Goal: Task Accomplishment & Management: Complete application form

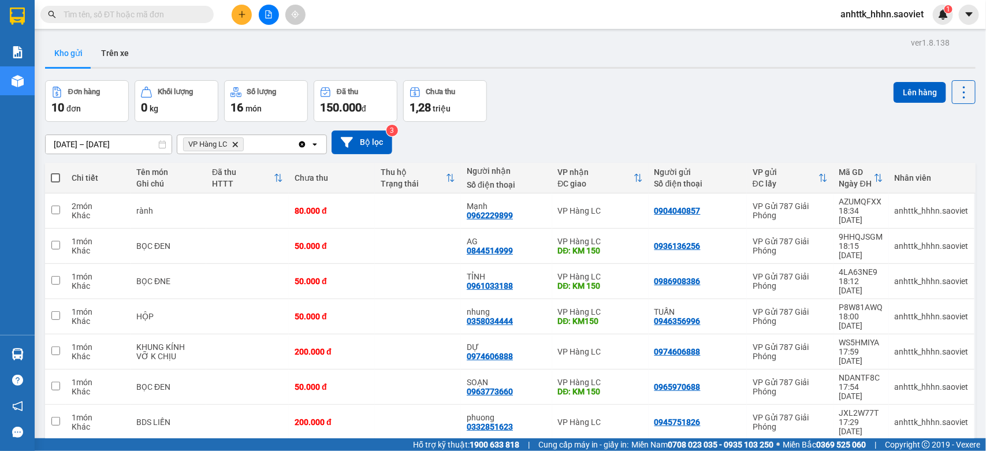
click at [246, 10] on button at bounding box center [242, 15] width 20 height 20
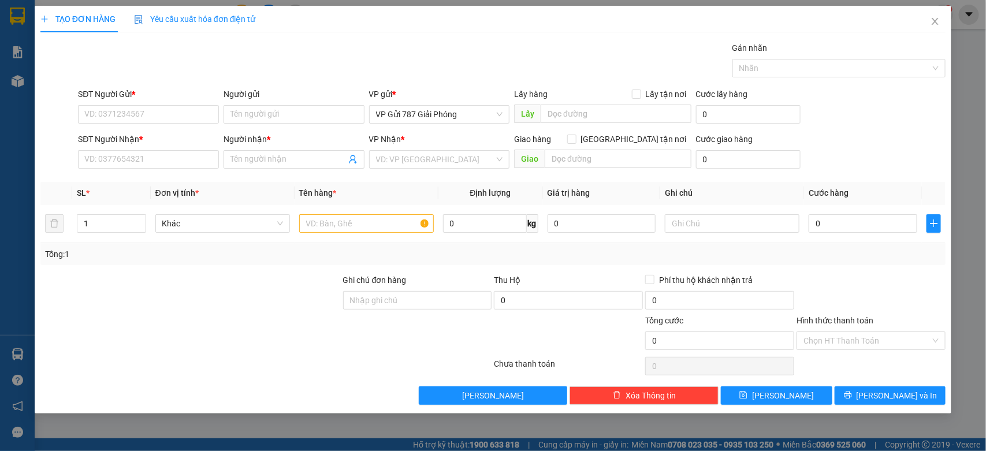
click at [150, 172] on div "SĐT Người Nhận * VD: 0377654321" at bounding box center [148, 153] width 141 height 40
click at [151, 160] on input "SĐT Người Nhận *" at bounding box center [148, 159] width 141 height 18
type input "0918338484"
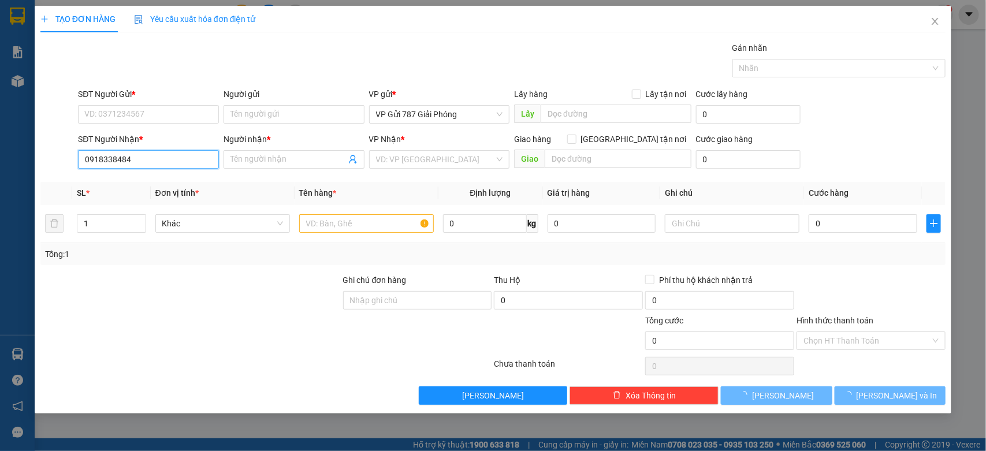
click at [151, 160] on input "0918338484" at bounding box center [148, 159] width 141 height 18
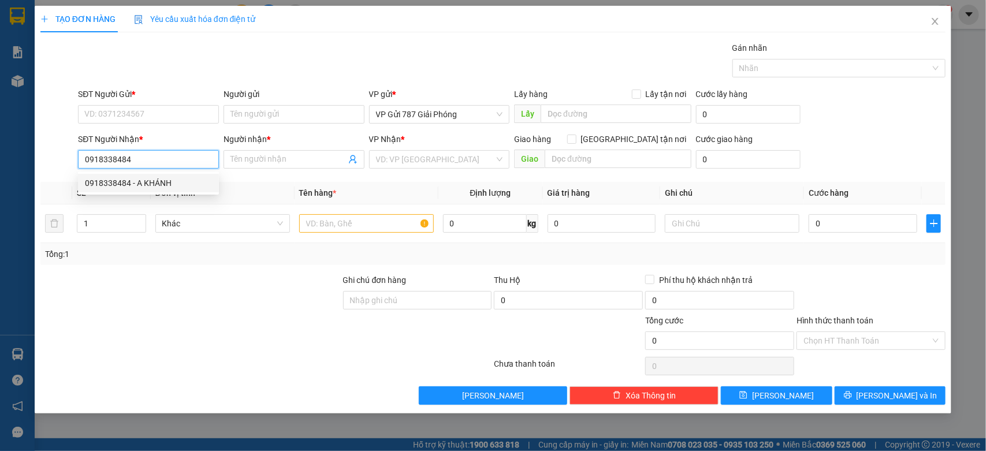
click at [181, 185] on div "0918338484 - A KHÁNH" at bounding box center [148, 183] width 127 height 13
type input "A KHÁNH"
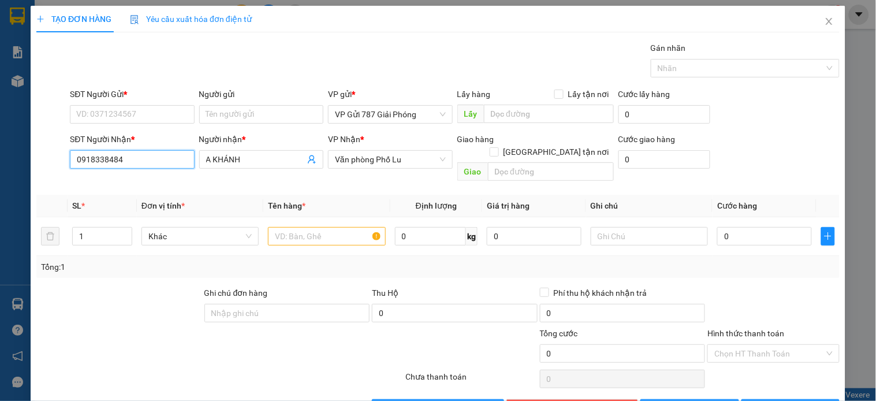
type input "0918338484"
click at [408, 147] on div "VP Nhận *" at bounding box center [390, 141] width 124 height 17
click at [406, 163] on span "Văn phòng Phố Lu" at bounding box center [390, 159] width 110 height 17
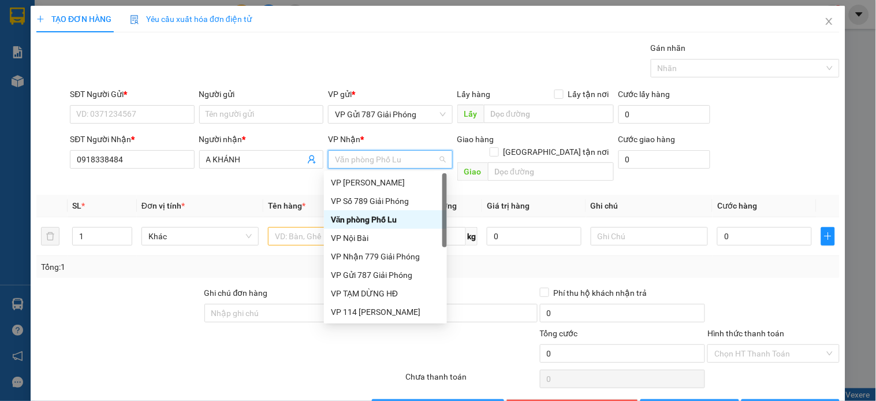
type input "l"
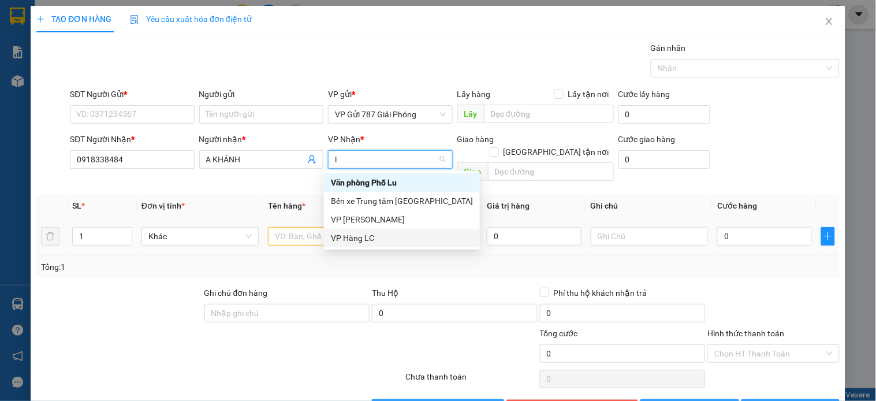
drag, startPoint x: 393, startPoint y: 244, endPoint x: 417, endPoint y: 234, distance: 25.9
click at [393, 245] on div "VP Hàng LC" at bounding box center [402, 238] width 156 height 18
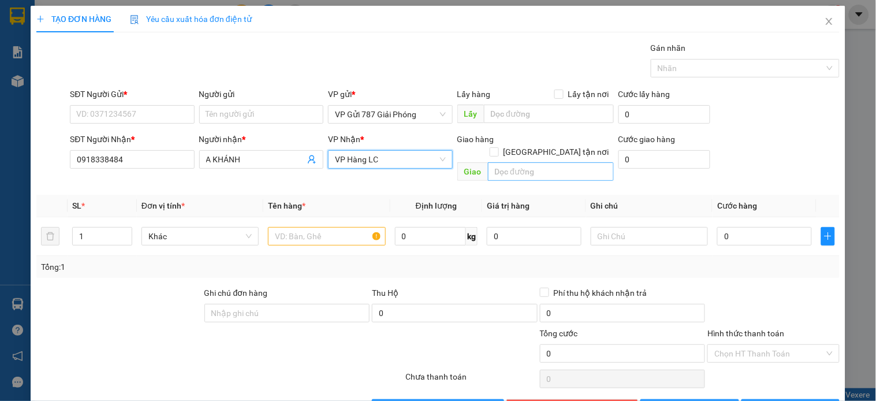
click at [556, 146] on span "[GEOGRAPHIC_DATA] tận nơi" at bounding box center [556, 152] width 115 height 13
click at [498, 147] on input "[GEOGRAPHIC_DATA] tận nơi" at bounding box center [494, 151] width 8 height 8
checkbox input "true"
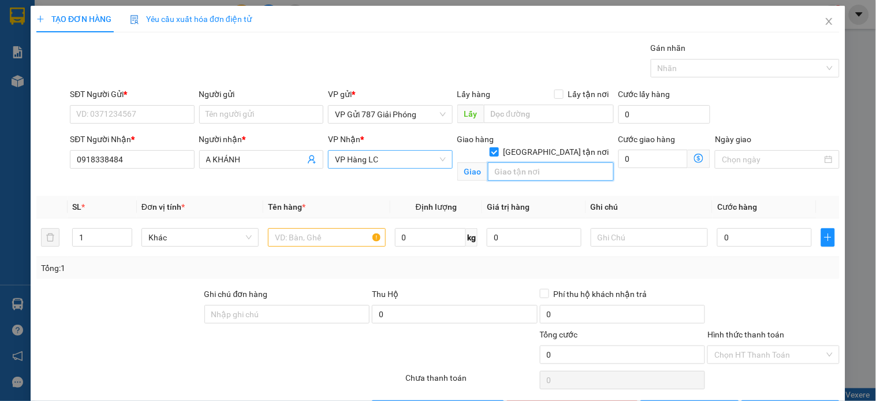
click at [555, 163] on input "text" at bounding box center [551, 171] width 126 height 18
type input "t"
type input "TRƯỜNG CHUYÊN LÀO CAI- ĐẠI LỘ [PERSON_NAME]"
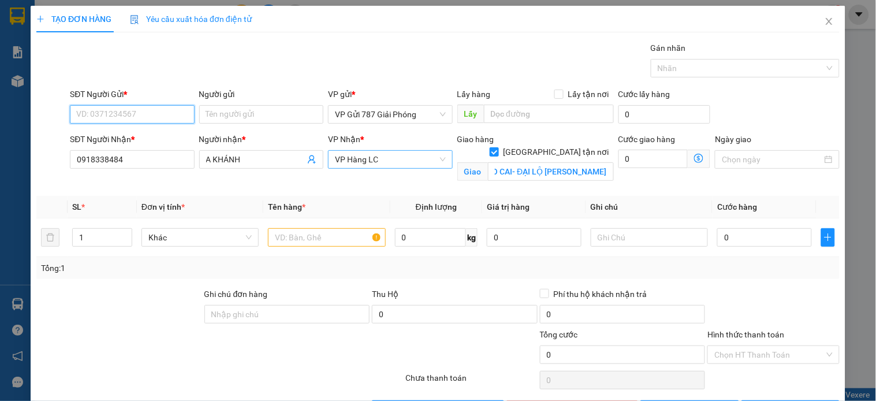
scroll to position [0, 0]
click at [123, 110] on input "SĐT Người Gửi *" at bounding box center [132, 114] width 124 height 18
click at [148, 137] on div "0918338484 - A KHÁNH" at bounding box center [130, 137] width 109 height 13
type input "0918338484"
type input "A KHÁNH"
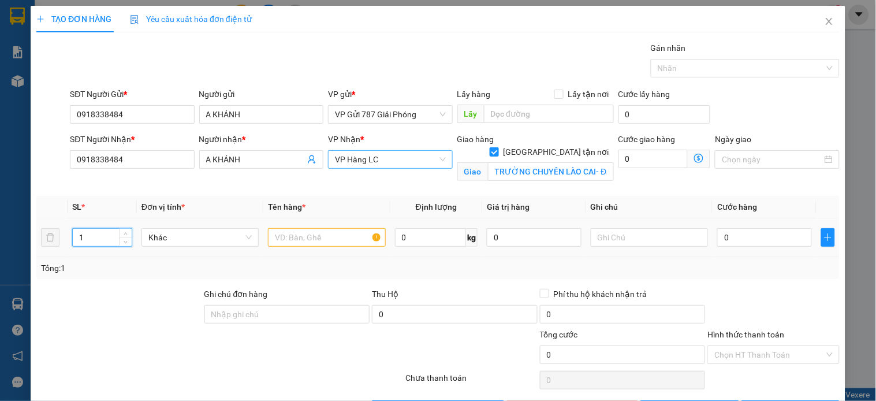
drag, startPoint x: 58, startPoint y: 248, endPoint x: 44, endPoint y: 252, distance: 14.4
click at [44, 252] on tr "1 Khác 0 kg 0 0" at bounding box center [438, 237] width 804 height 39
type input "44"
click at [282, 250] on td at bounding box center [326, 237] width 127 height 39
click at [293, 229] on input "text" at bounding box center [326, 237] width 117 height 18
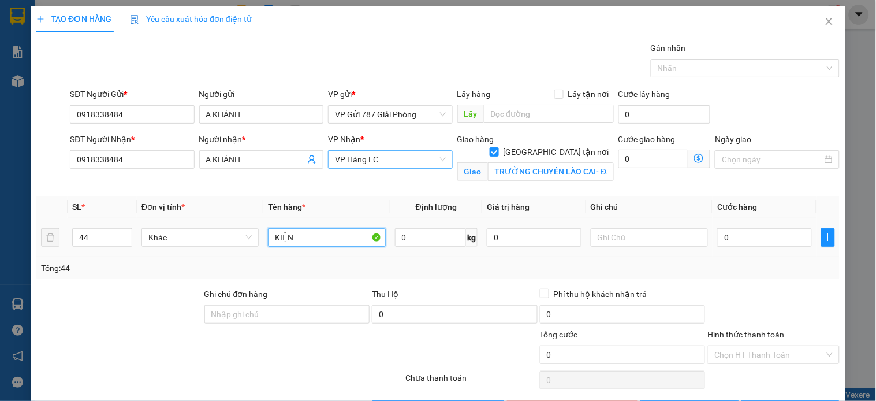
type input "KIỆN"
click at [780, 251] on td "0" at bounding box center [765, 237] width 104 height 39
click at [783, 238] on input "0" at bounding box center [765, 237] width 95 height 18
type input "2"
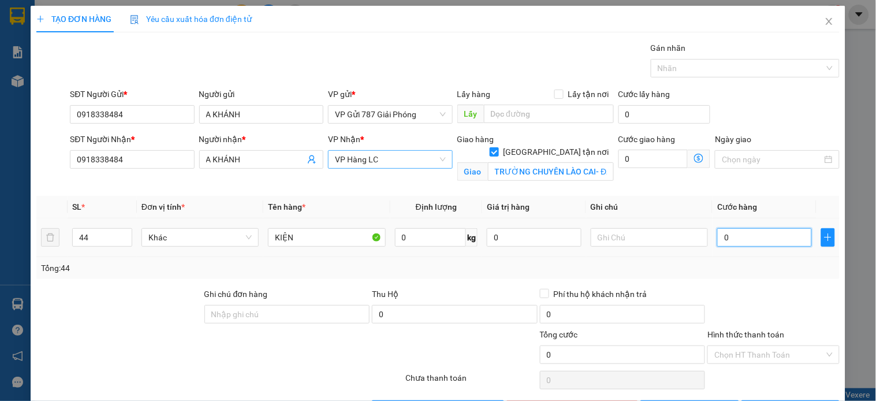
type input "2"
type input "20"
type input "200"
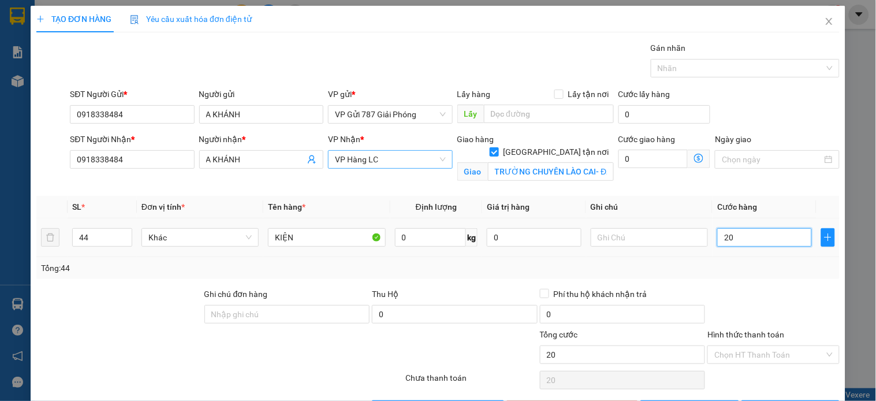
type input "200"
type input "2.000"
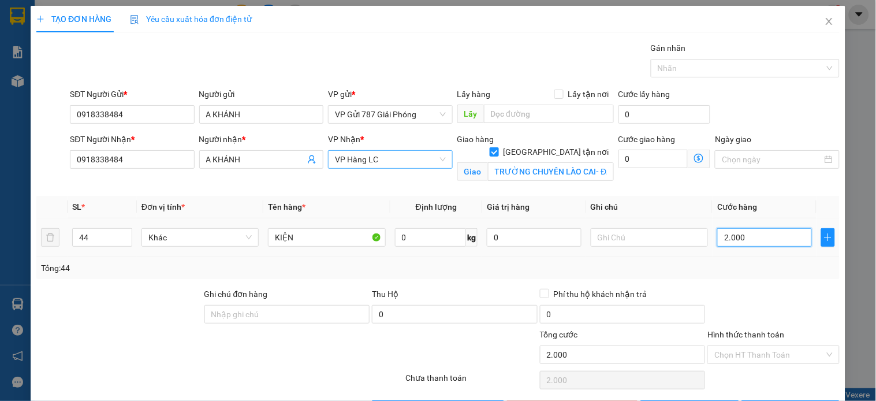
type input "20.000"
type input "200.000"
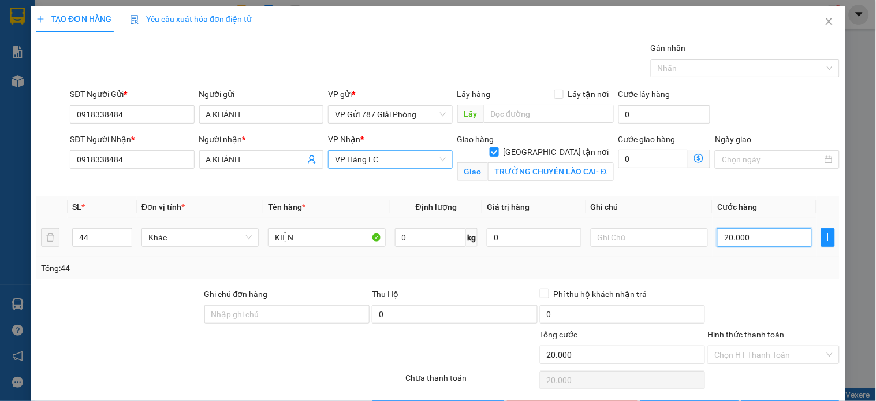
type input "200.000"
type input "2.000.000"
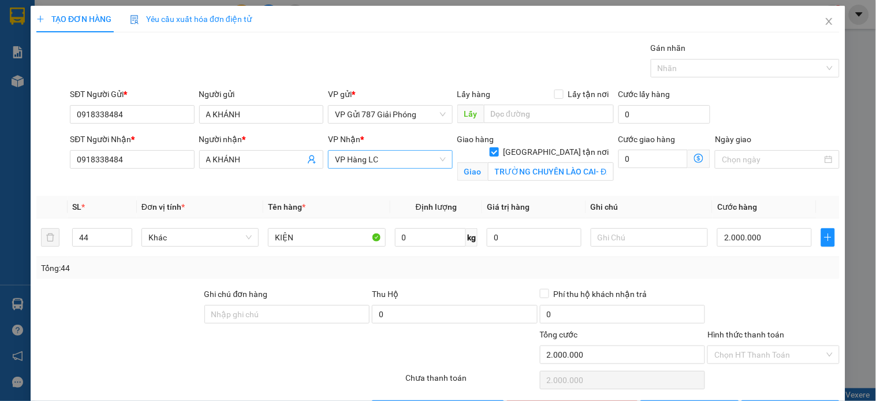
click at [769, 289] on div at bounding box center [774, 308] width 134 height 40
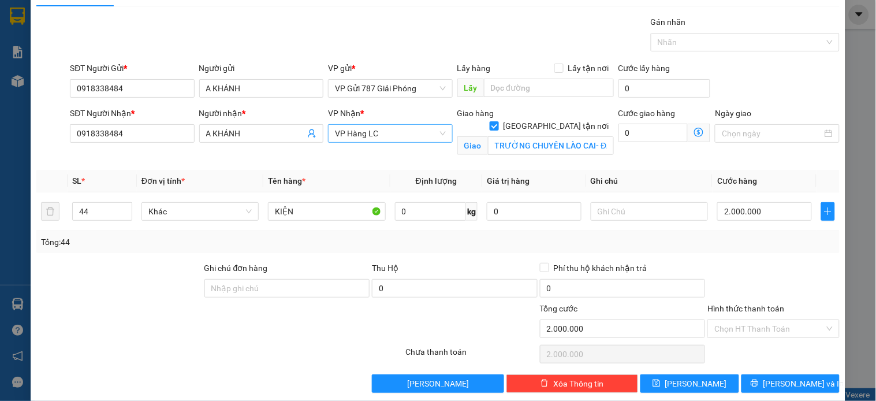
scroll to position [40, 0]
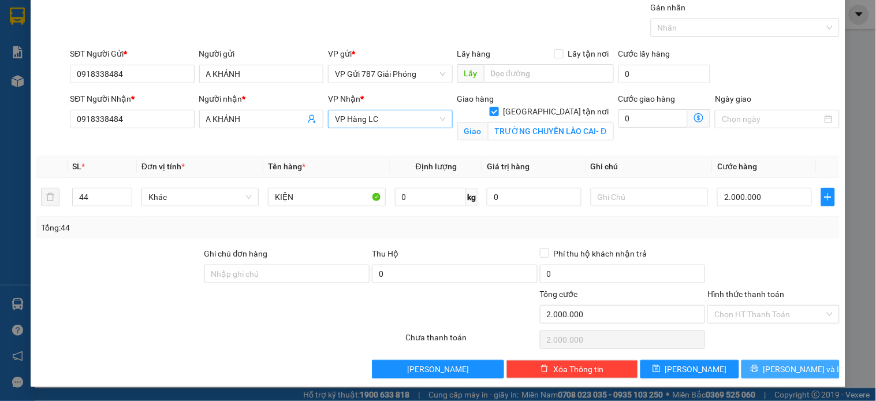
click at [773, 371] on span "[PERSON_NAME] và In" at bounding box center [804, 369] width 81 height 13
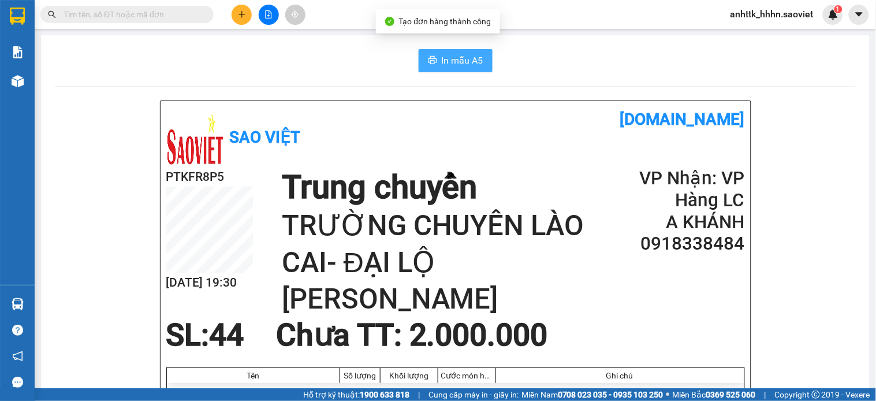
click at [455, 64] on span "In mẫu A5" at bounding box center [463, 60] width 42 height 14
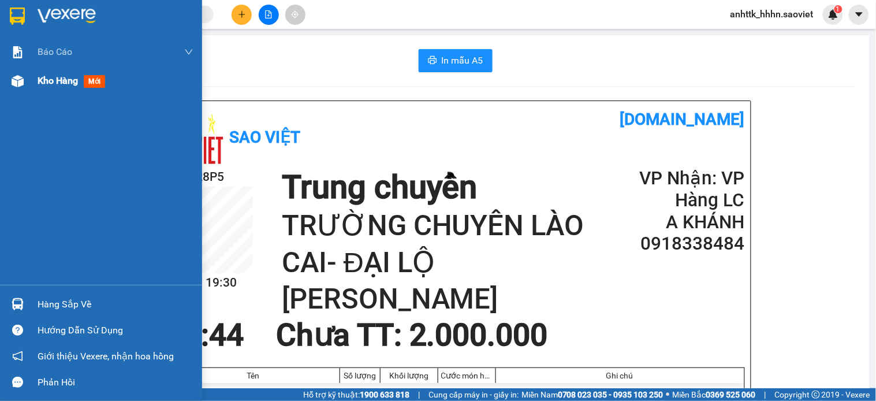
click at [67, 88] on div "Kho hàng mới" at bounding box center [116, 80] width 156 height 29
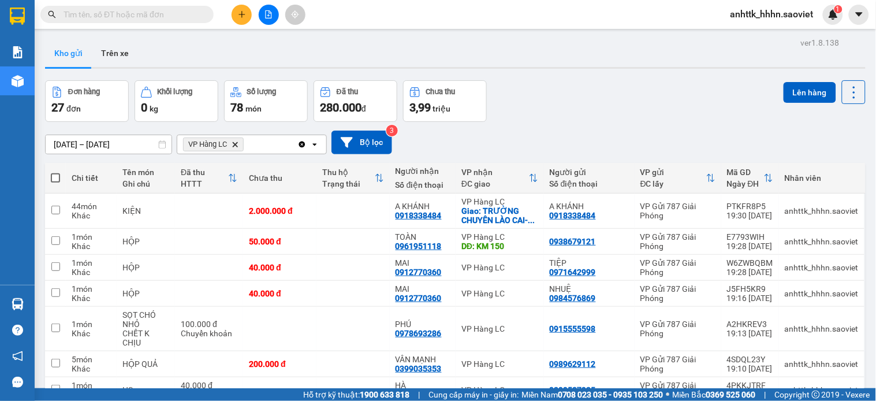
click at [235, 147] on icon "Delete" at bounding box center [235, 144] width 7 height 7
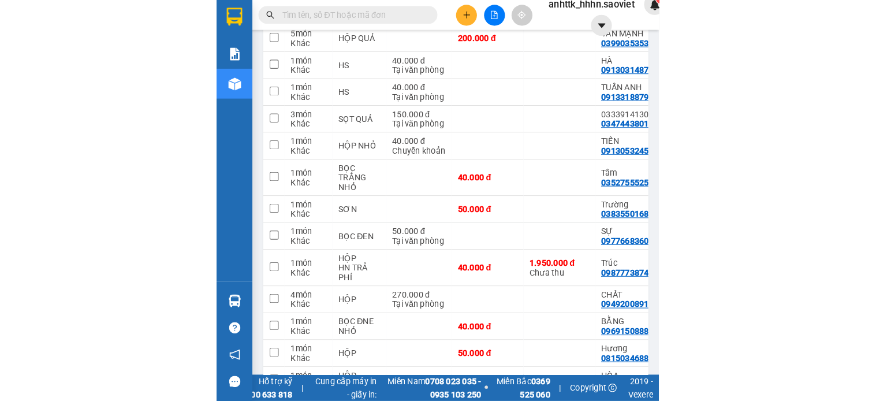
scroll to position [614, 0]
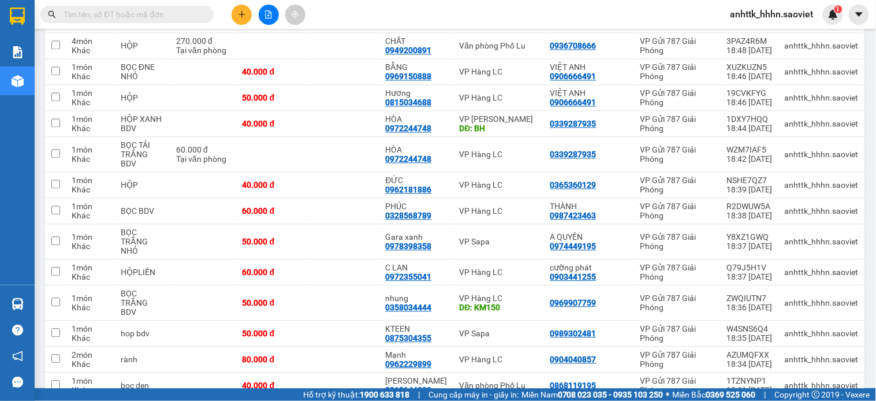
click at [239, 13] on icon "plus" at bounding box center [242, 14] width 8 height 8
